Goal: Register for event/course

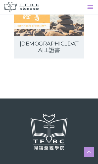
scroll to position [374, 0]
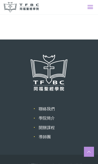
click at [51, 125] on link "開辦課程" at bounding box center [47, 127] width 16 height 5
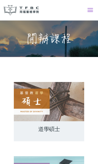
click at [92, 10] on span at bounding box center [90, 10] width 6 height 9
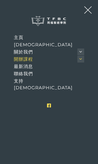
click at [28, 67] on span "最新消息" at bounding box center [23, 67] width 19 height 6
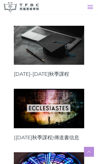
scroll to position [132, 0]
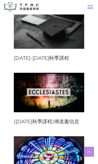
click at [49, 119] on link "([DATE]秋季課程)傳道書信息" at bounding box center [49, 122] width 70 height 6
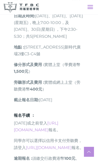
scroll to position [271, 0]
click at [55, 121] on link "https://go.tfbc.org.hk/2025F" at bounding box center [36, 127] width 44 height 12
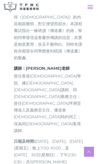
scroll to position [145, 0]
